Goal: Share content

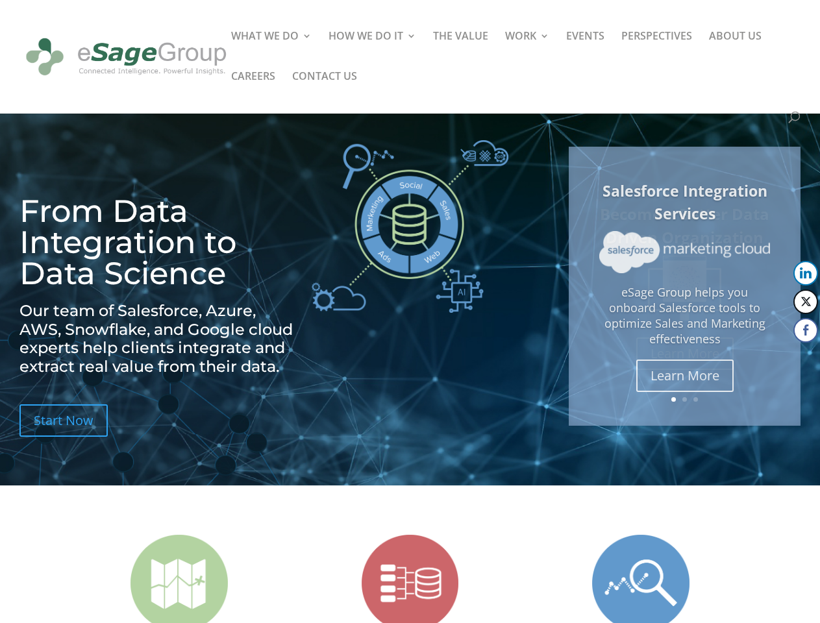
click at [410, 312] on img at bounding box center [410, 226] width 197 height 173
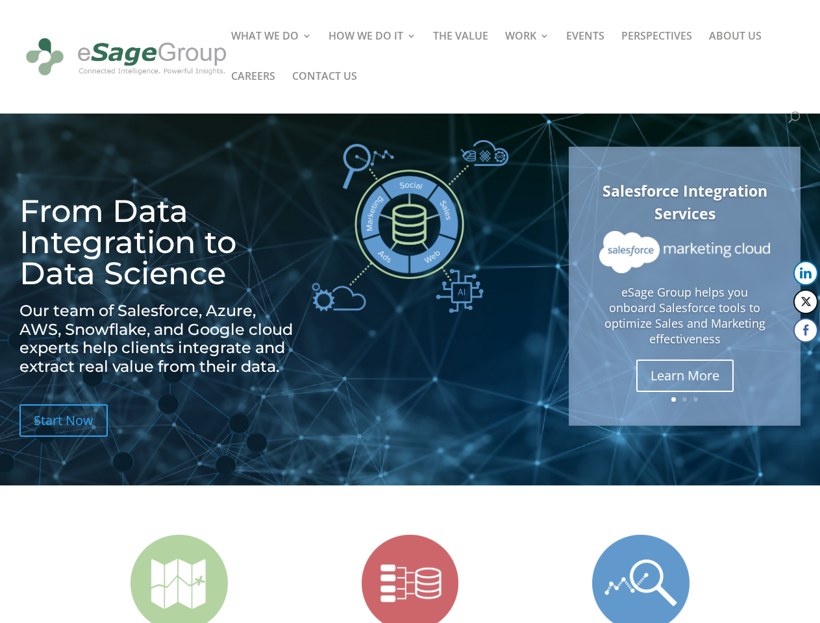
click at [410, 312] on img at bounding box center [410, 226] width 197 height 173
click at [684, 273] on img at bounding box center [684, 252] width 171 height 42
click at [570, 286] on link "Previous" at bounding box center [569, 286] width 31 height 31
click at [806, 273] on button "LinkedIn" at bounding box center [805, 273] width 25 height 25
click at [806, 302] on button "Twitter" at bounding box center [805, 302] width 25 height 25
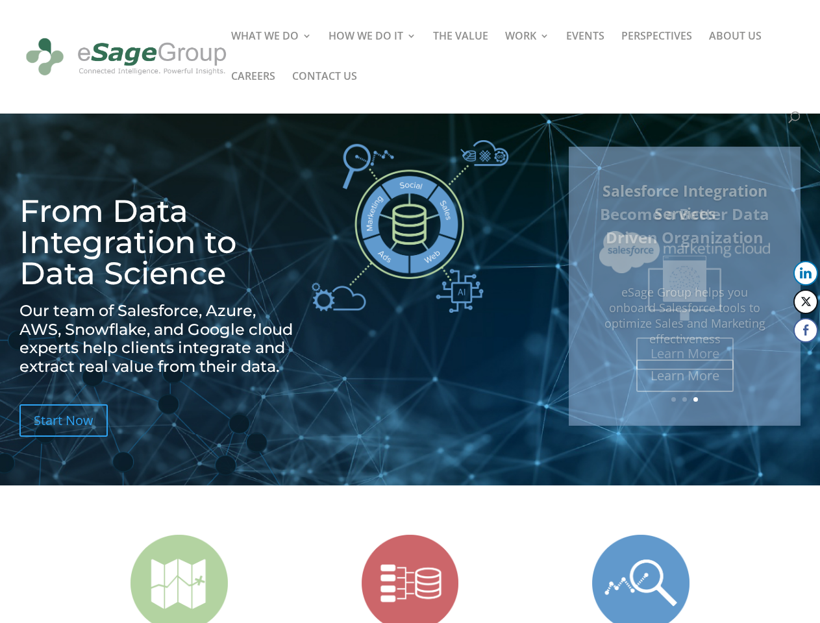
click at [806, 330] on button "Facebook" at bounding box center [805, 330] width 25 height 25
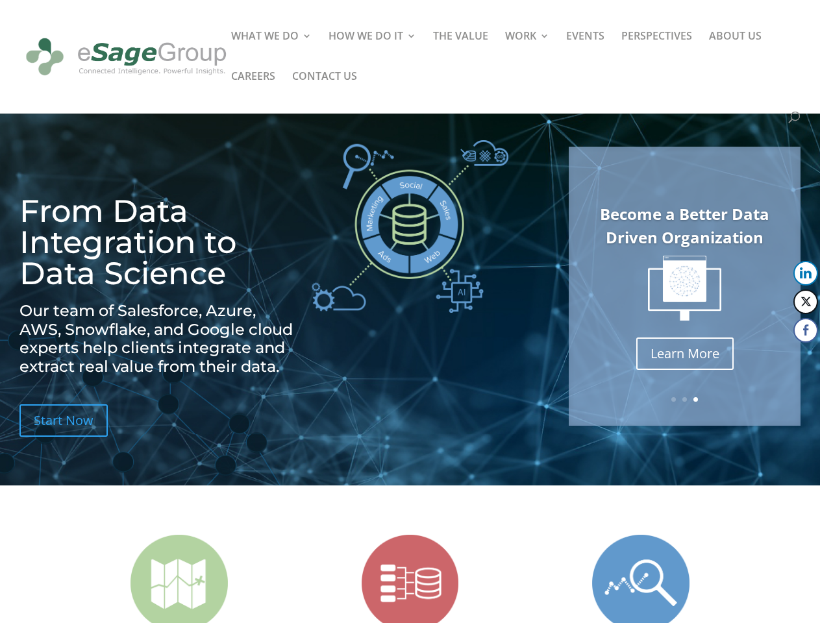
click at [781, 356] on span at bounding box center [781, 357] width 16 height 16
